Goal: Book appointment/travel/reservation

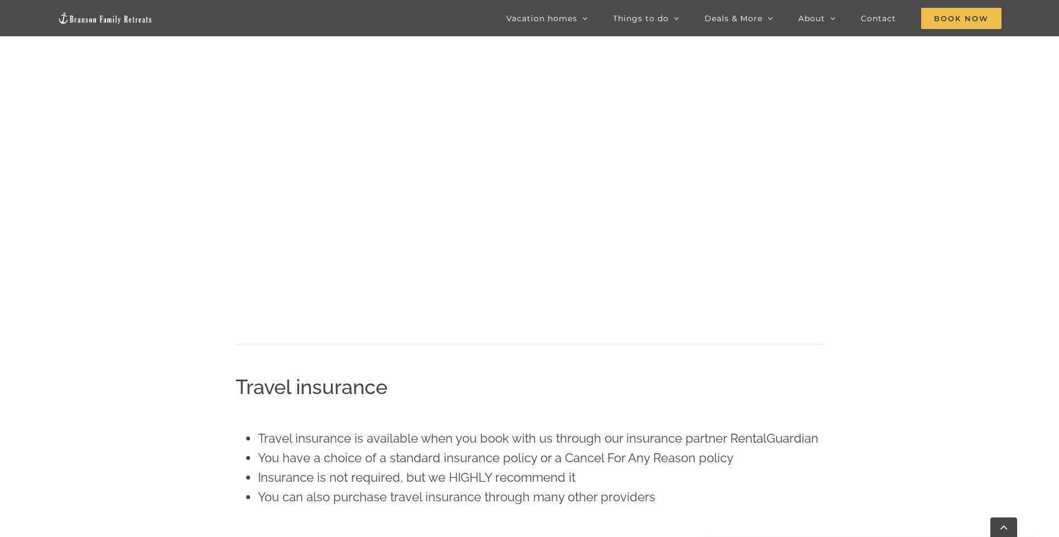
scroll to position [984, 0]
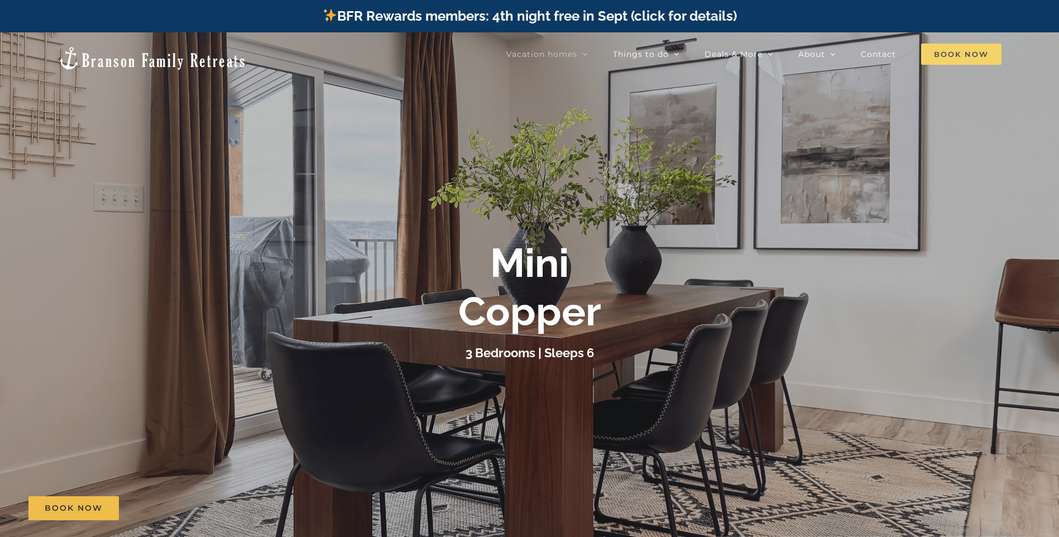
click at [970, 50] on span "Book Now" at bounding box center [961, 54] width 80 height 21
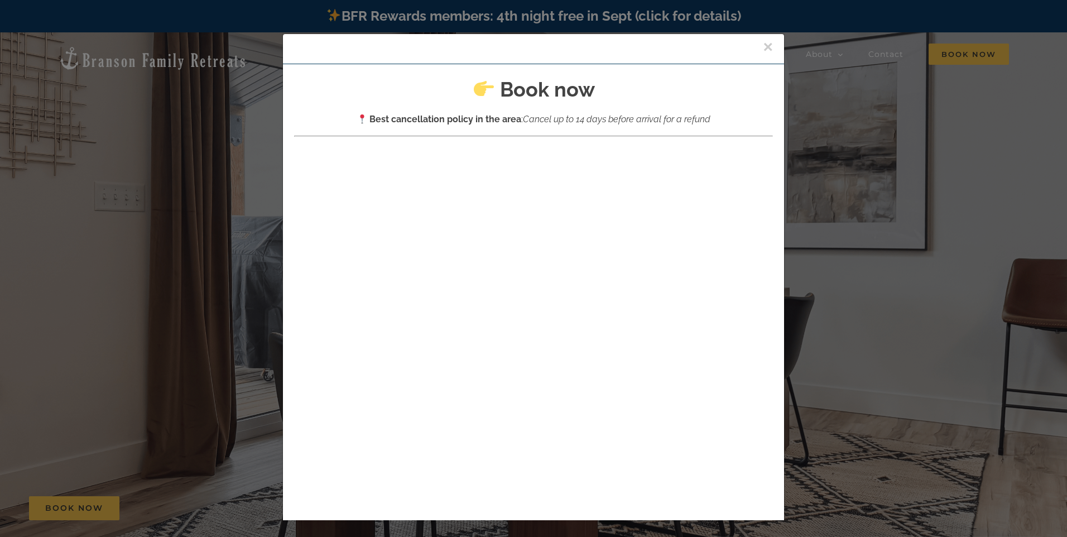
click at [942, 102] on div "× Book now Best cancellation policy in the area : Cancel up to 14 days before a…" at bounding box center [533, 268] width 1067 height 537
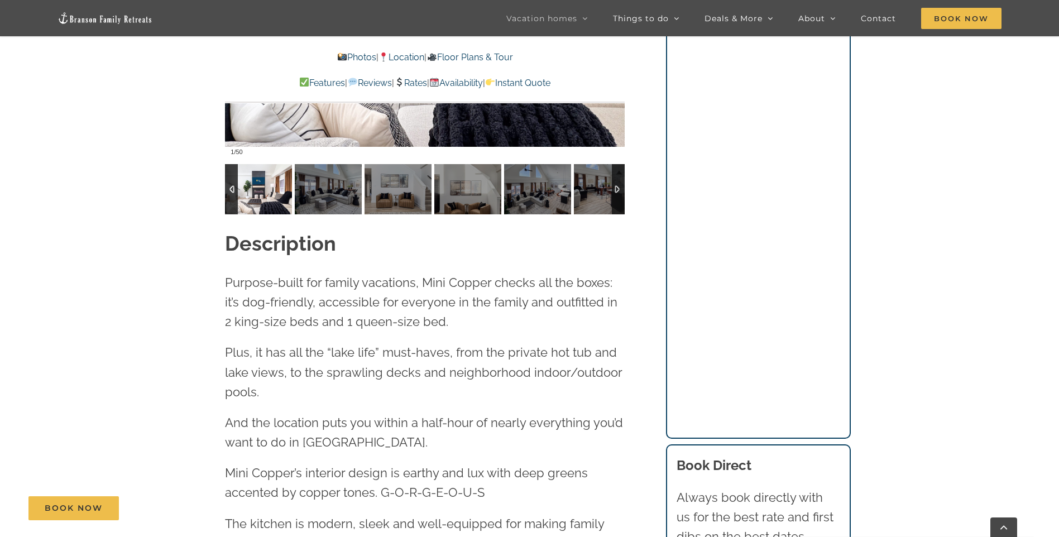
scroll to position [1172, 0]
